Goal: Navigation & Orientation: Find specific page/section

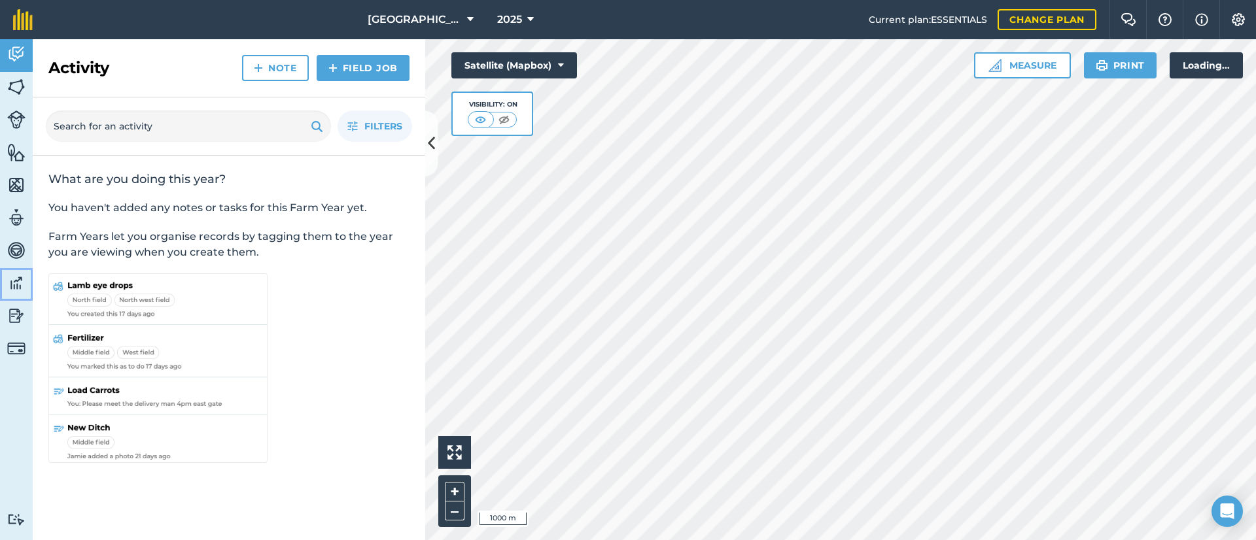
click at [12, 287] on img at bounding box center [16, 283] width 18 height 20
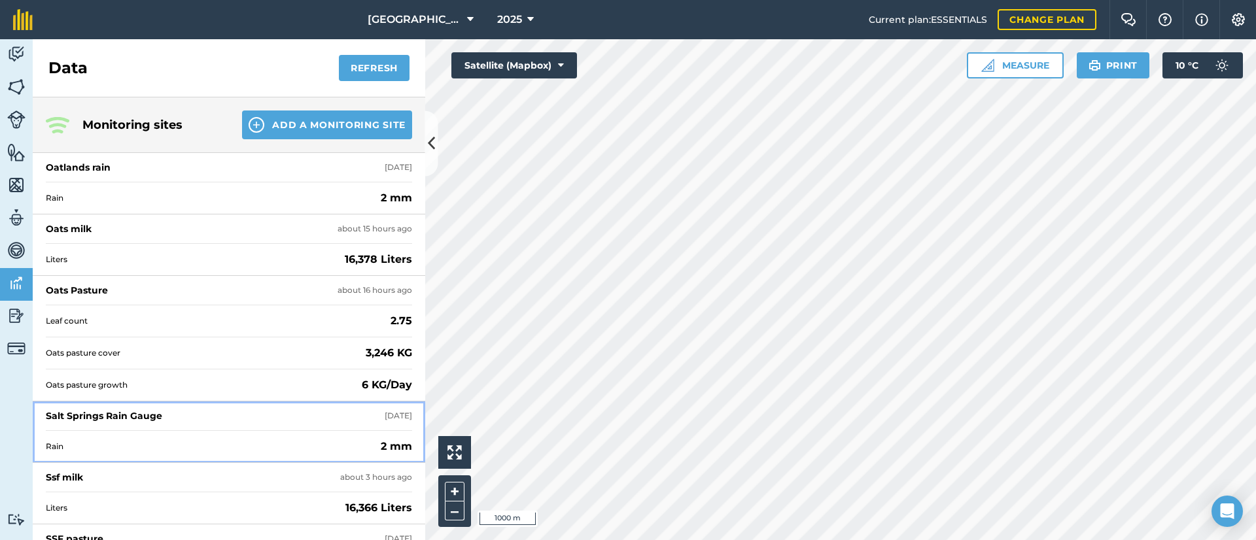
scroll to position [114, 0]
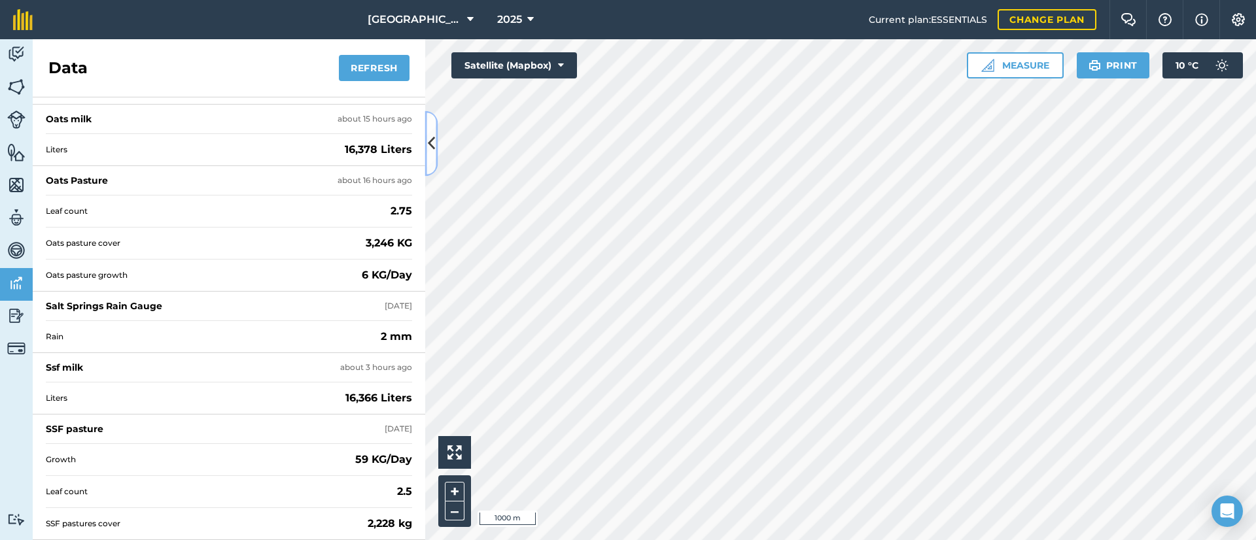
click at [430, 156] on button at bounding box center [431, 143] width 13 height 65
